Goal: Register for event/course

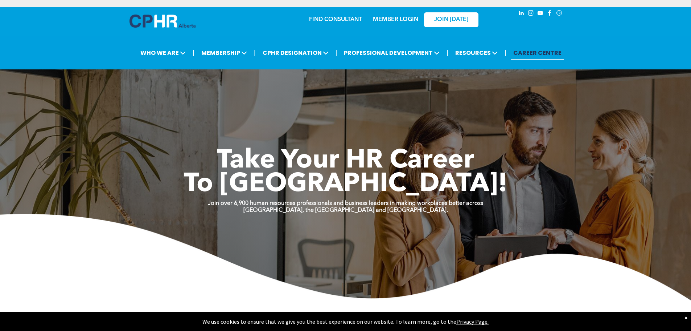
click at [348, 17] on link "MEMBER LOGIN" at bounding box center [395, 20] width 45 height 6
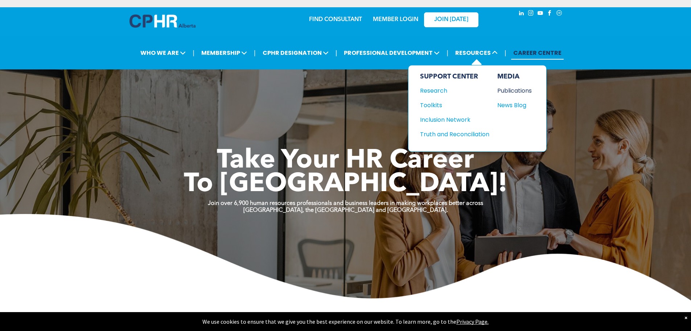
click at [348, 87] on div "Publications" at bounding box center [512, 90] width 31 height 9
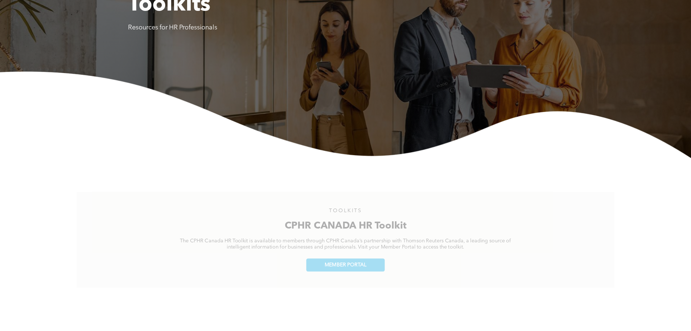
scroll to position [218, 0]
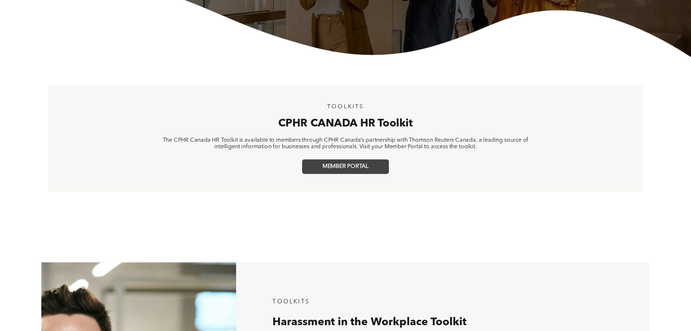
click at [334, 168] on span "MEMBER PORTAL" at bounding box center [346, 166] width 46 height 7
click at [366, 165] on span "MEMBER PORTAL" at bounding box center [346, 166] width 46 height 7
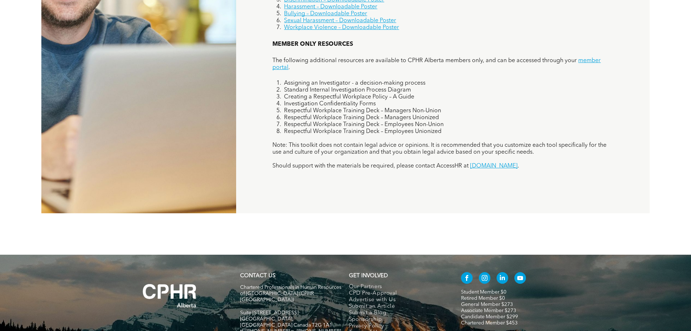
scroll to position [680, 0]
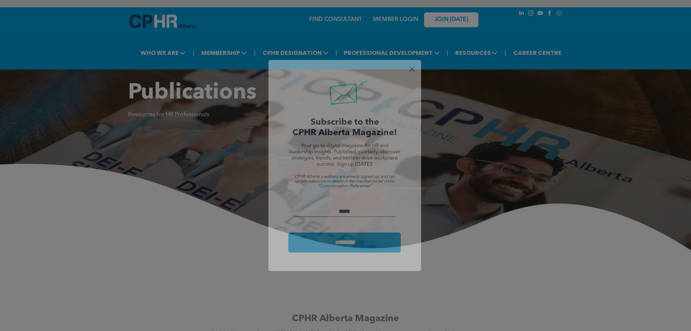
click at [351, 207] on input "Email:" at bounding box center [345, 211] width 102 height 11
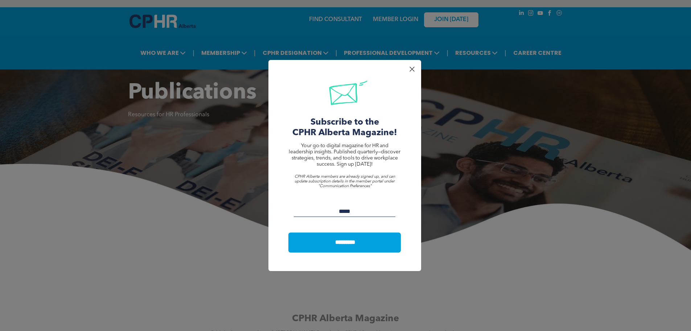
click at [349, 209] on input "Email:" at bounding box center [345, 211] width 102 height 11
type input "**********"
click at [291, 235] on input "*********" at bounding box center [346, 241] width 110 height 13
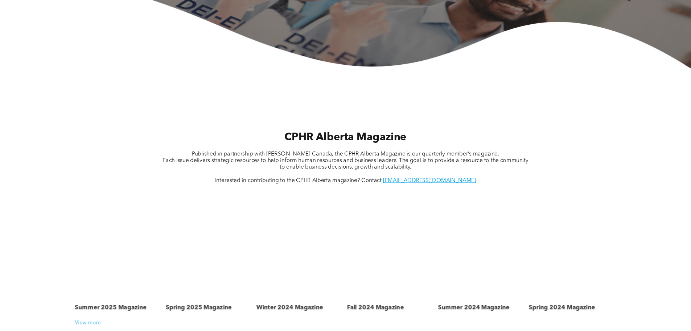
scroll to position [363, 0]
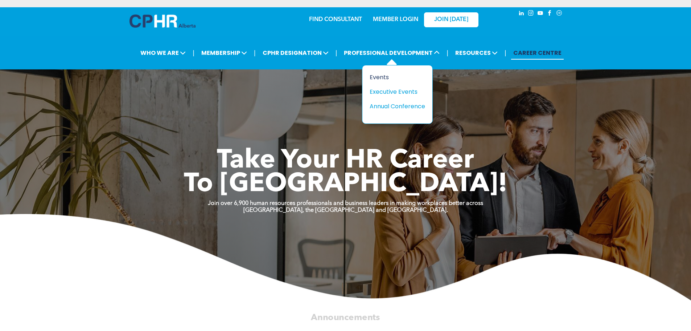
click at [380, 76] on div "Events" at bounding box center [395, 77] width 50 height 9
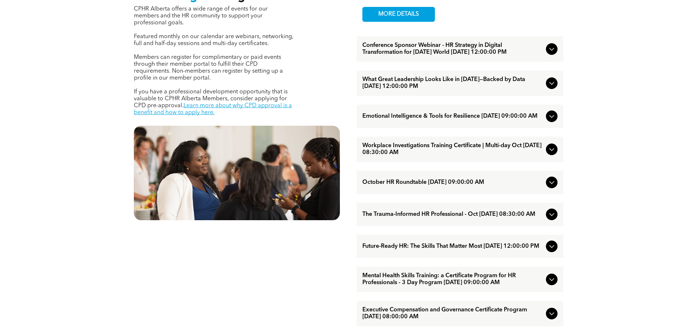
scroll to position [327, 0]
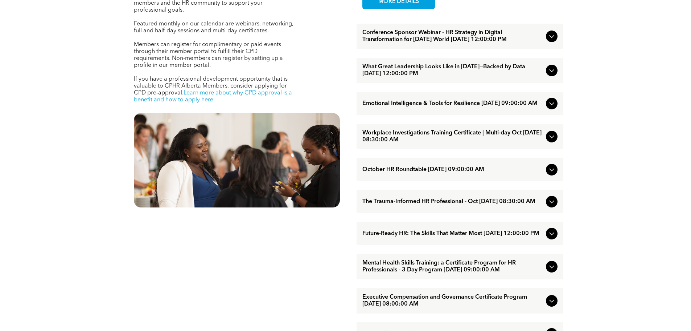
click at [550, 108] on icon at bounding box center [551, 103] width 9 height 9
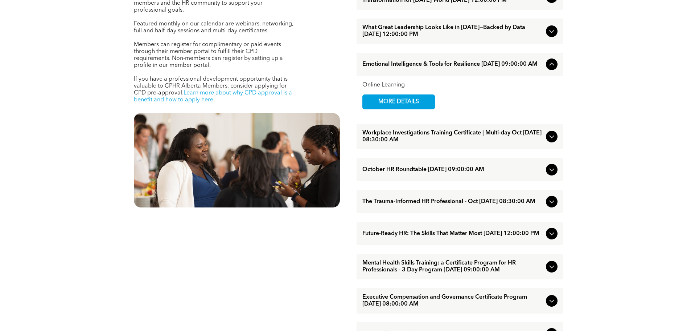
click at [551, 36] on icon at bounding box center [551, 31] width 9 height 9
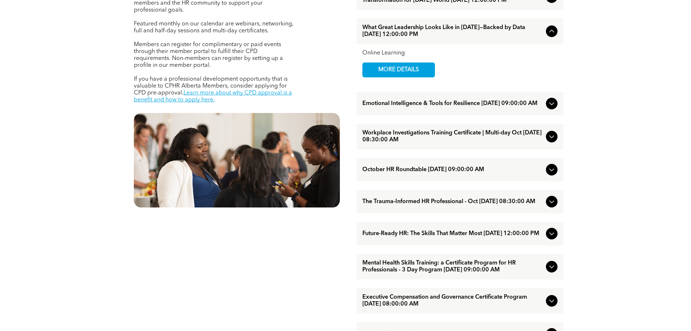
click at [549, 108] on icon at bounding box center [551, 103] width 9 height 9
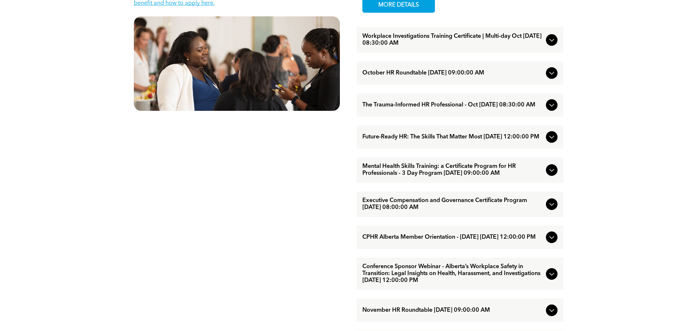
scroll to position [435, 0]
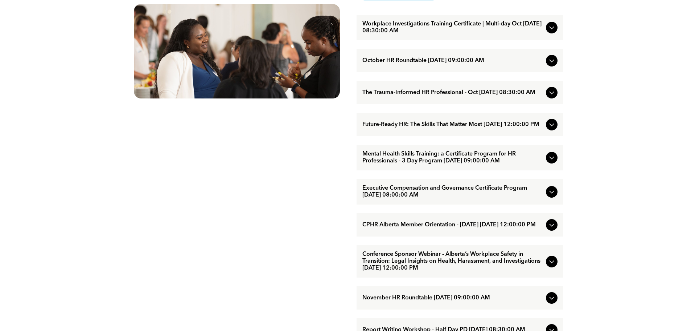
click at [556, 98] on div at bounding box center [552, 93] width 12 height 12
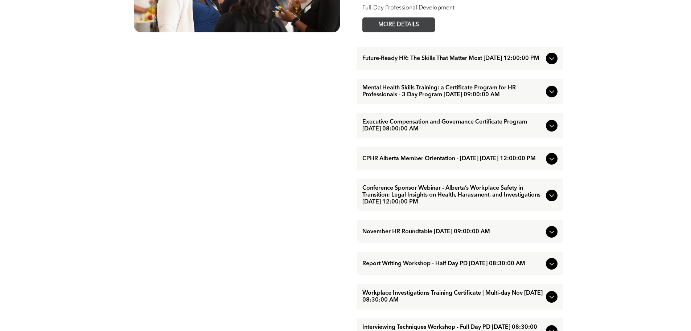
scroll to position [508, 0]
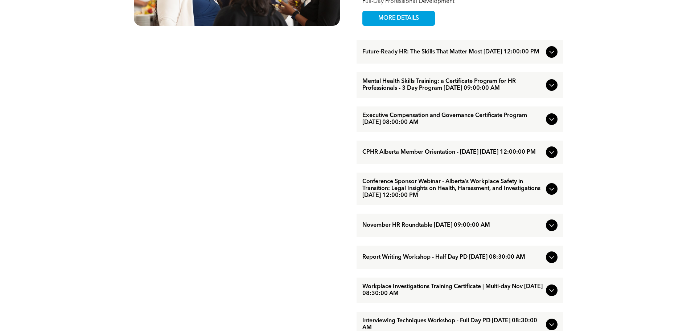
click at [555, 56] on icon at bounding box center [551, 52] width 9 height 9
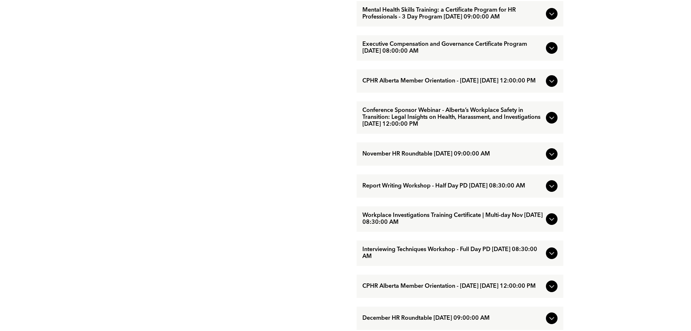
scroll to position [580, 0]
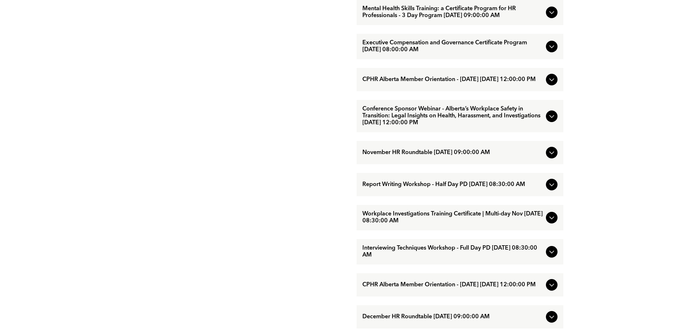
click at [550, 17] on icon at bounding box center [551, 12] width 9 height 9
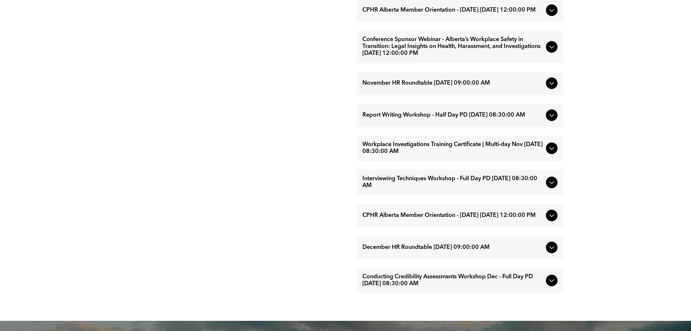
scroll to position [653, 0]
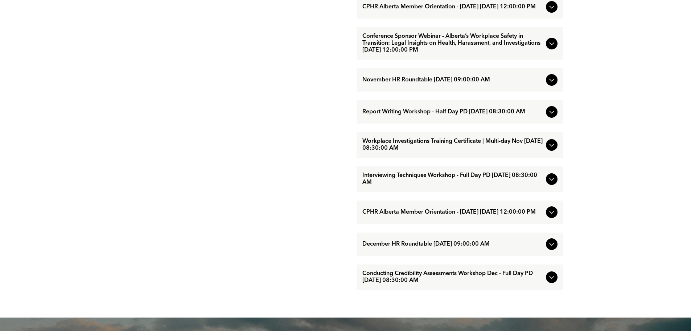
click at [552, 48] on icon at bounding box center [551, 43] width 9 height 9
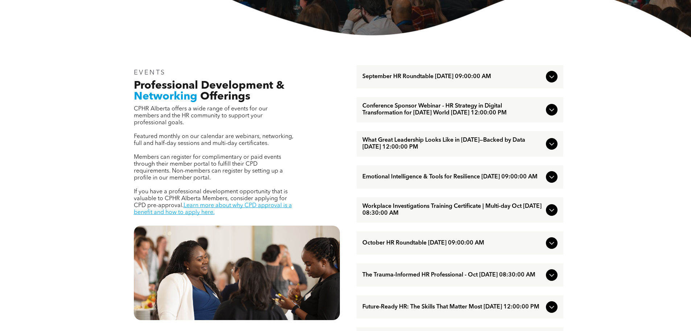
scroll to position [145, 0]
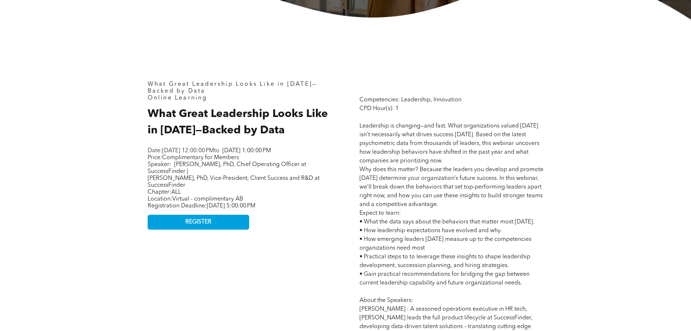
scroll to position [290, 0]
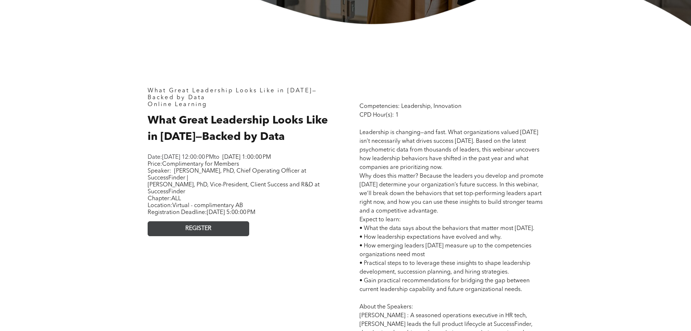
click at [222, 236] on link "REGISTER" at bounding box center [199, 228] width 102 height 15
click at [229, 231] on link "REGISTER" at bounding box center [199, 228] width 102 height 15
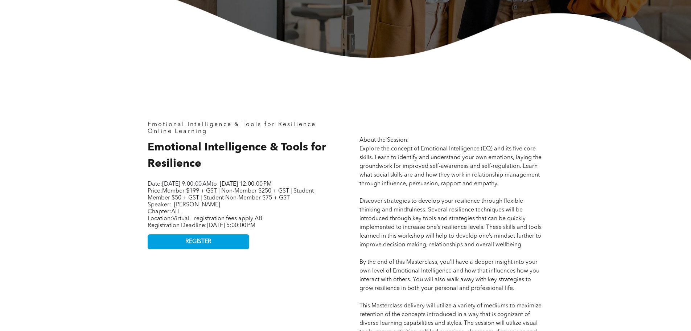
scroll to position [363, 0]
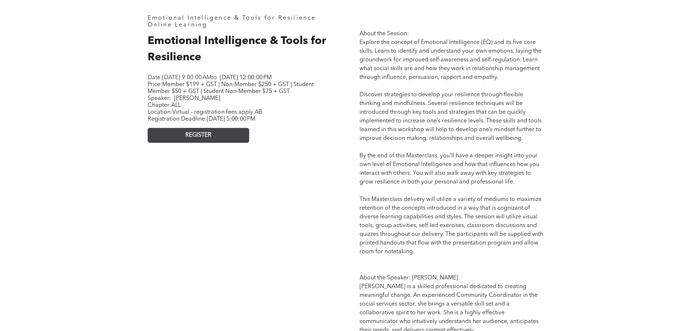
click at [237, 143] on link "REGISTER" at bounding box center [199, 135] width 102 height 15
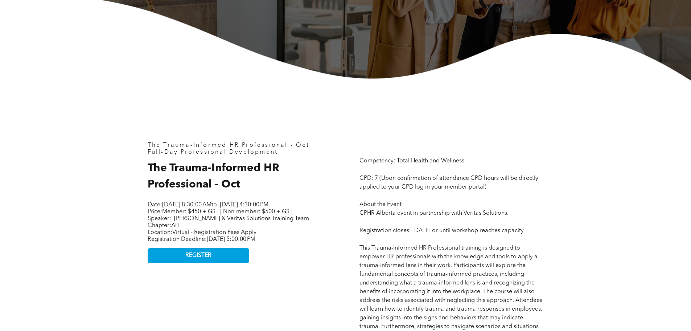
scroll to position [327, 0]
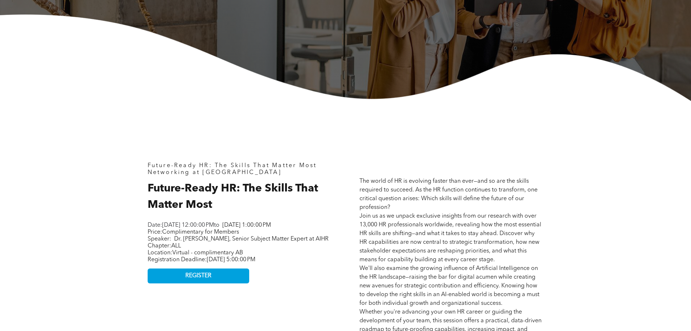
scroll to position [290, 0]
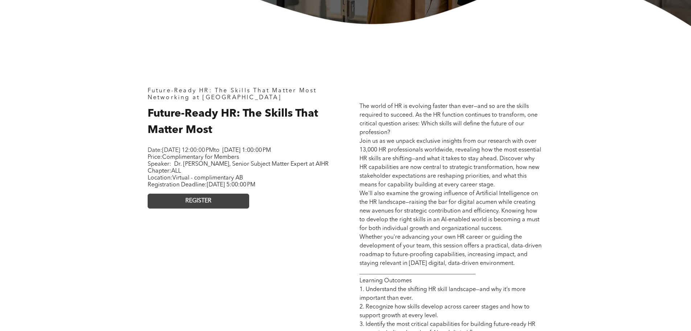
click at [197, 204] on span "REGISTER" at bounding box center [198, 200] width 26 height 7
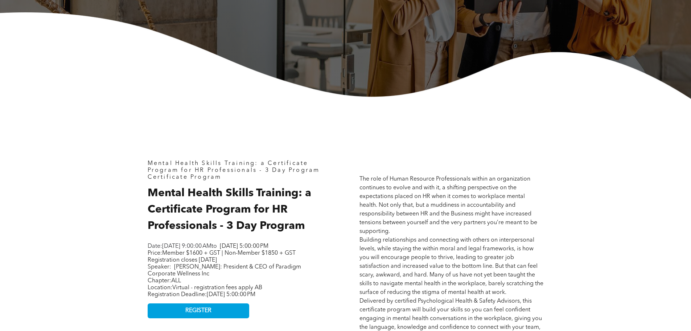
scroll to position [363, 0]
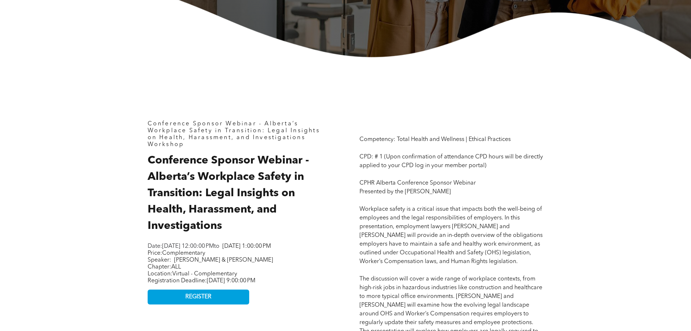
scroll to position [327, 0]
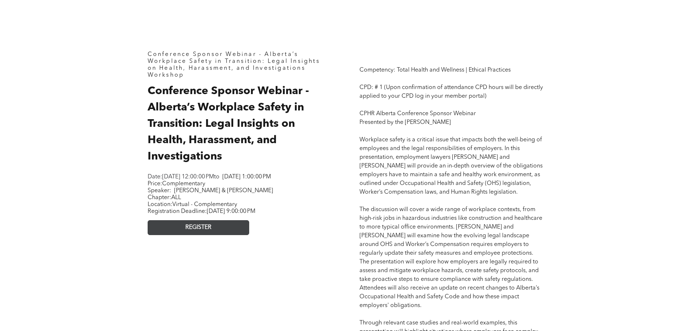
click at [235, 235] on link "REGISTER" at bounding box center [199, 227] width 102 height 15
